Goal: Navigation & Orientation: Find specific page/section

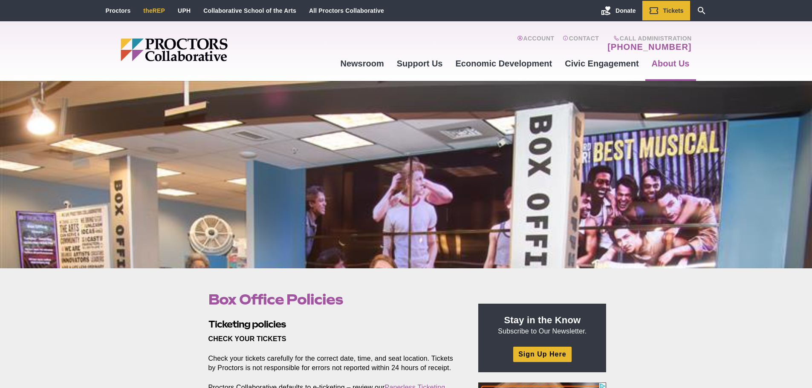
click at [154, 10] on link "theREP" at bounding box center [154, 10] width 22 height 7
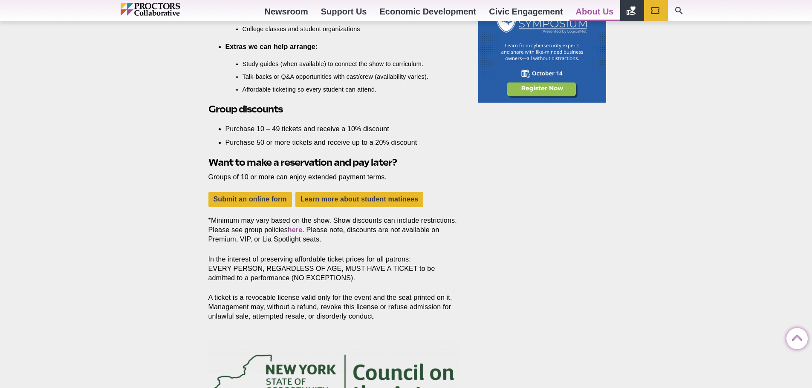
scroll to position [724, 0]
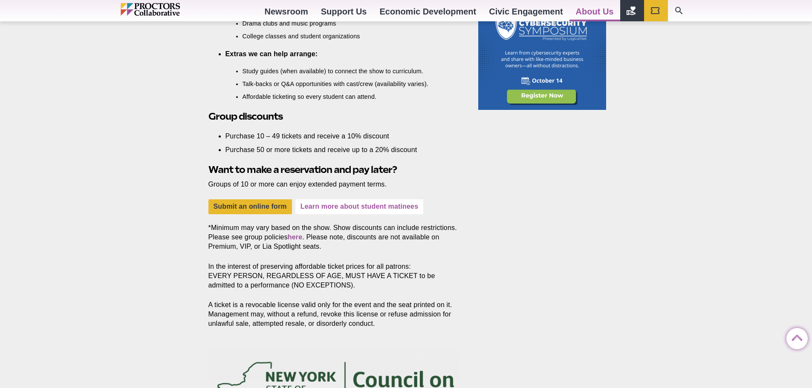
click at [357, 208] on link "Learn more about student matinees" at bounding box center [359, 206] width 128 height 15
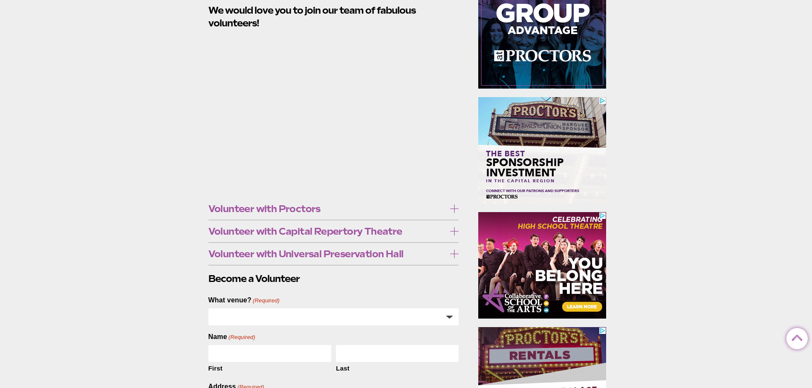
scroll to position [256, 0]
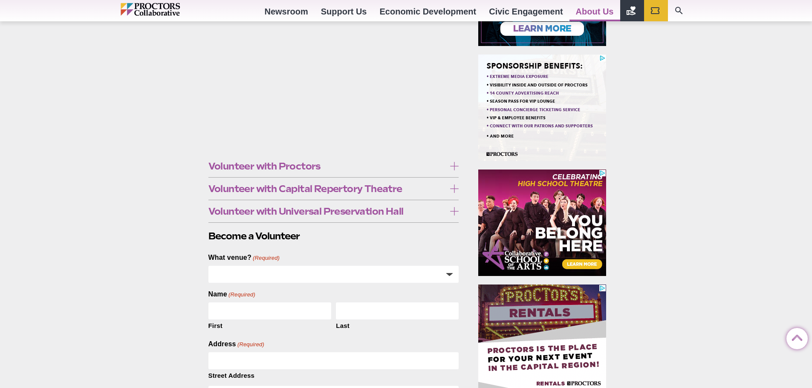
click at [454, 187] on icon at bounding box center [454, 188] width 9 height 9
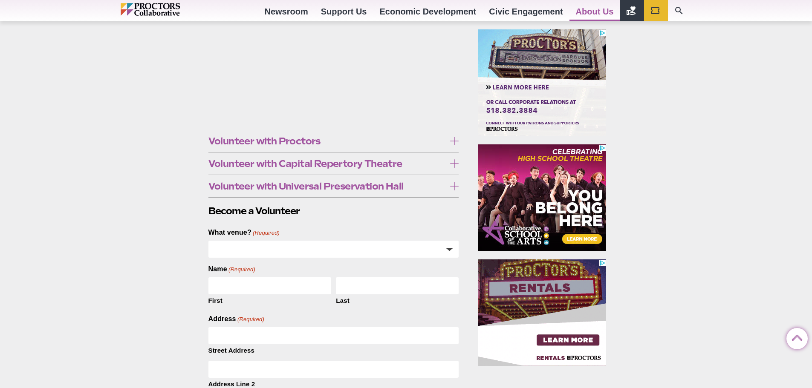
scroll to position [298, 0]
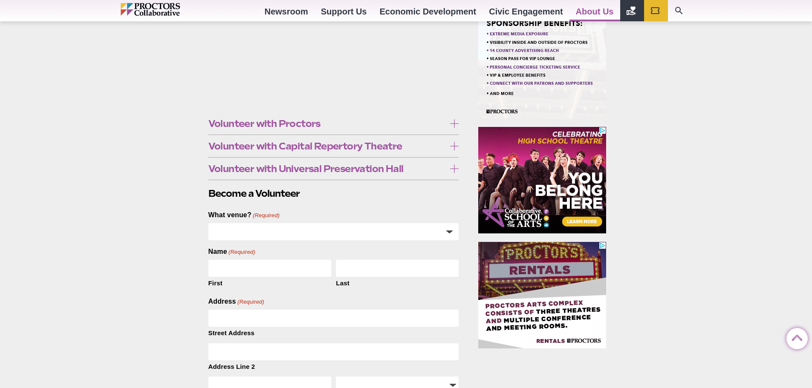
click at [245, 232] on link "Volunteer contract" at bounding box center [241, 235] width 67 height 15
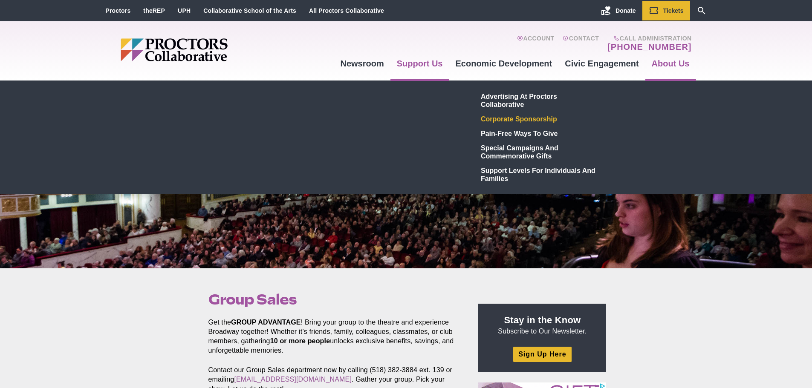
click at [508, 116] on link "Corporate Sponsorship" at bounding box center [540, 119] width 124 height 14
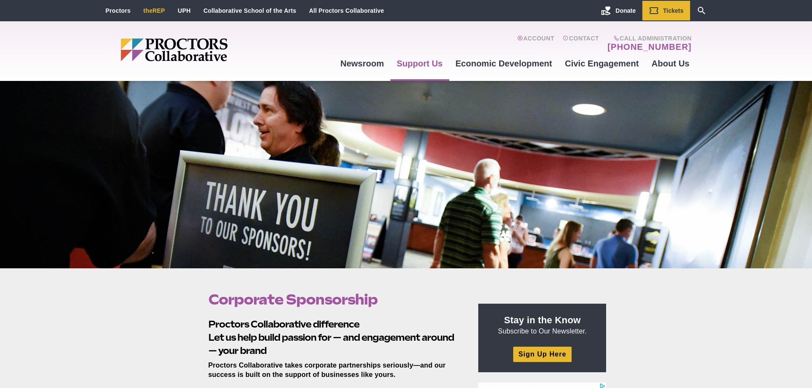
click at [150, 12] on link "theREP" at bounding box center [154, 10] width 22 height 7
